Goal: Task Accomplishment & Management: Manage account settings

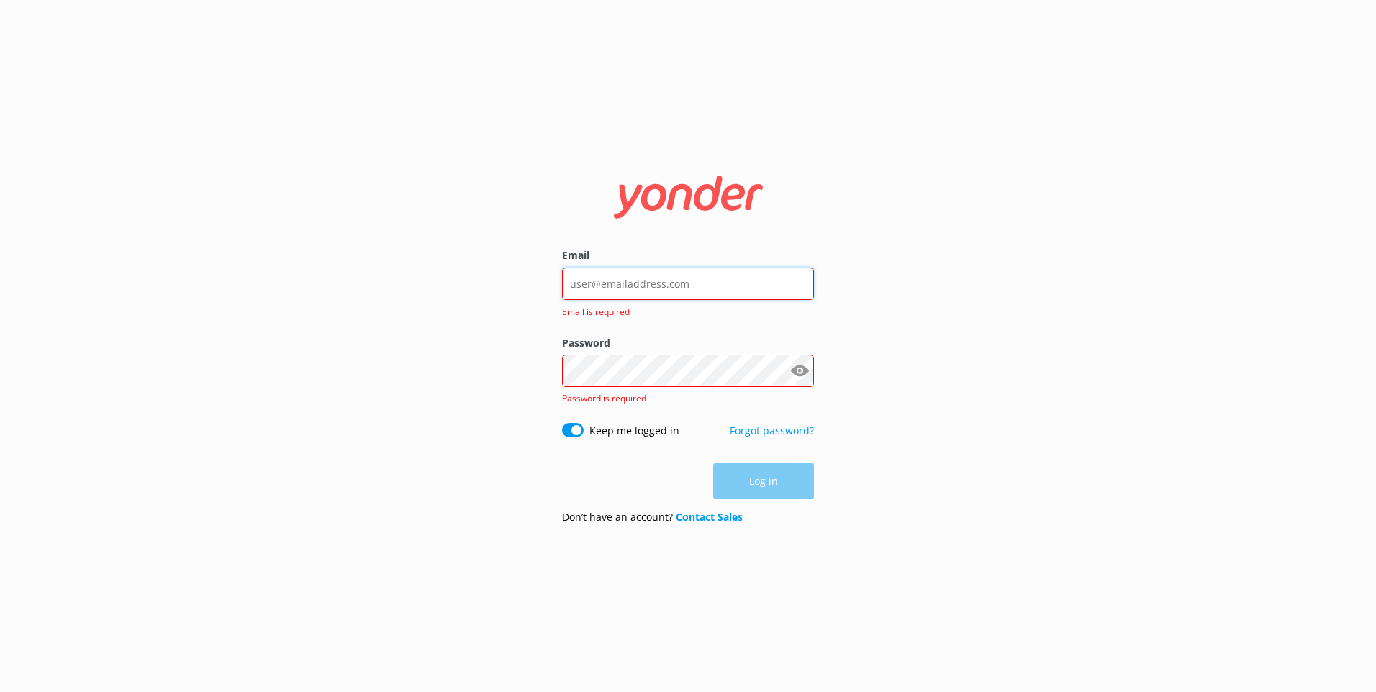
click at [657, 284] on input "Email" at bounding box center [688, 284] width 252 height 32
click at [381, 377] on div "Email Email is required Password Show password Password is required Keep me log…" at bounding box center [688, 346] width 1376 height 692
click at [632, 270] on input "Email" at bounding box center [688, 284] width 252 height 32
drag, startPoint x: 1100, startPoint y: 410, endPoint x: 651, endPoint y: 246, distance: 478.0
click at [1093, 409] on div "Email Email is required Password Show password Password is required Keep me log…" at bounding box center [688, 346] width 1376 height 692
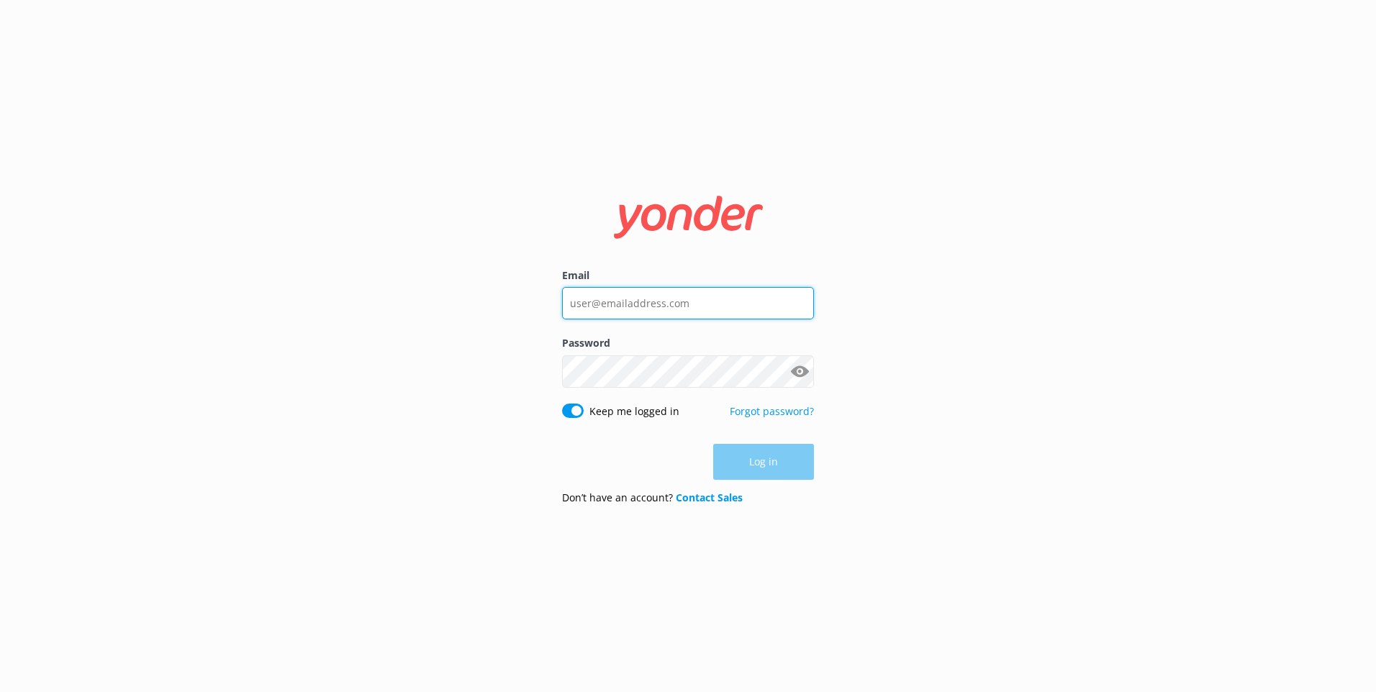
click at [697, 302] on input "Email" at bounding box center [688, 303] width 252 height 32
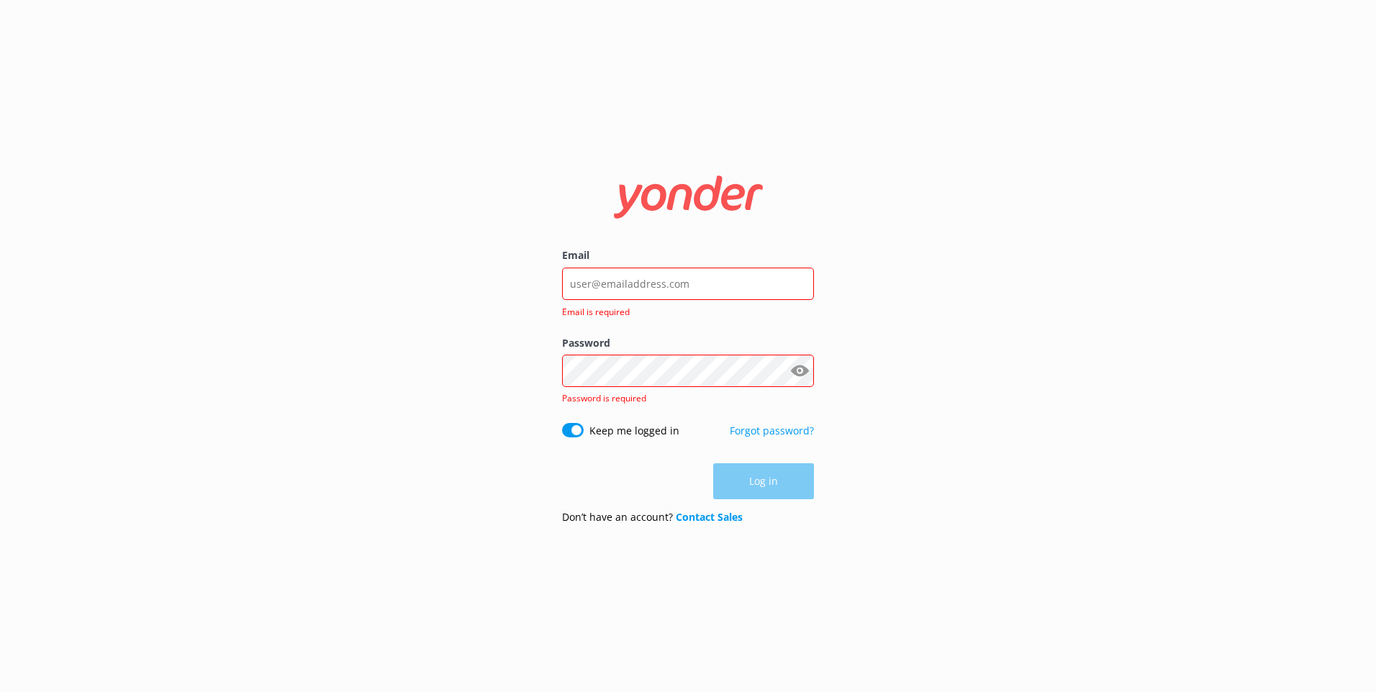
drag, startPoint x: 968, startPoint y: 285, endPoint x: 997, endPoint y: 251, distance: 44.4
click at [969, 285] on div "Email Email is required Password Show password Password is required Keep me log…" at bounding box center [688, 346] width 1376 height 692
